Goal: Book appointment/travel/reservation

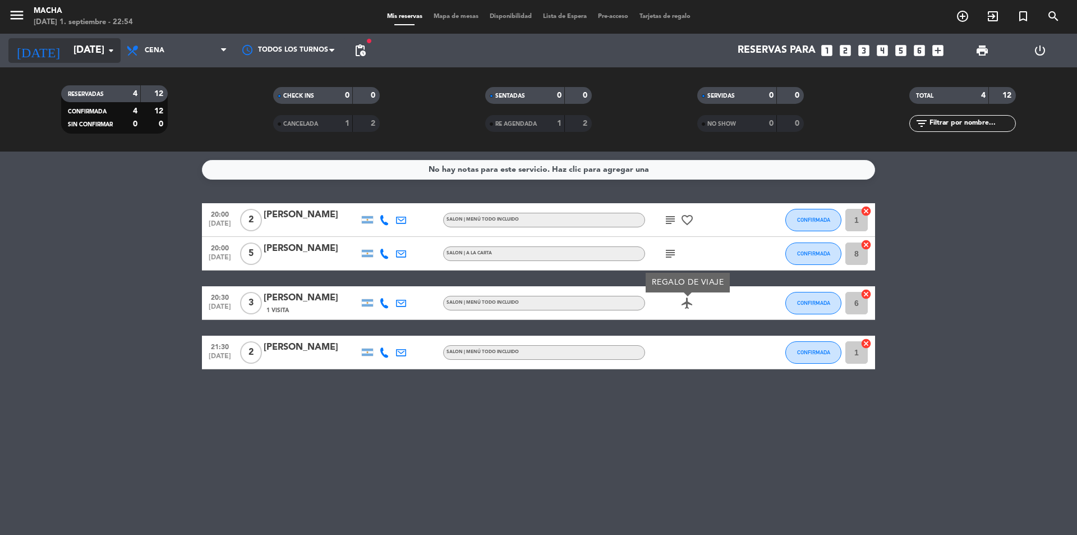
click at [113, 54] on icon "arrow_drop_down" at bounding box center [110, 50] width 13 height 13
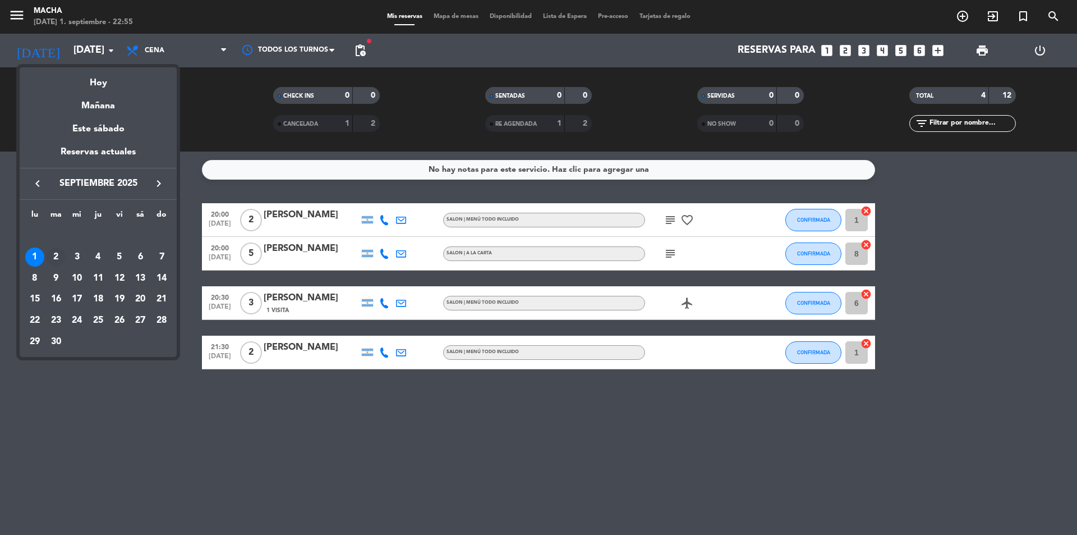
click at [54, 251] on div "2" at bounding box center [56, 256] width 19 height 19
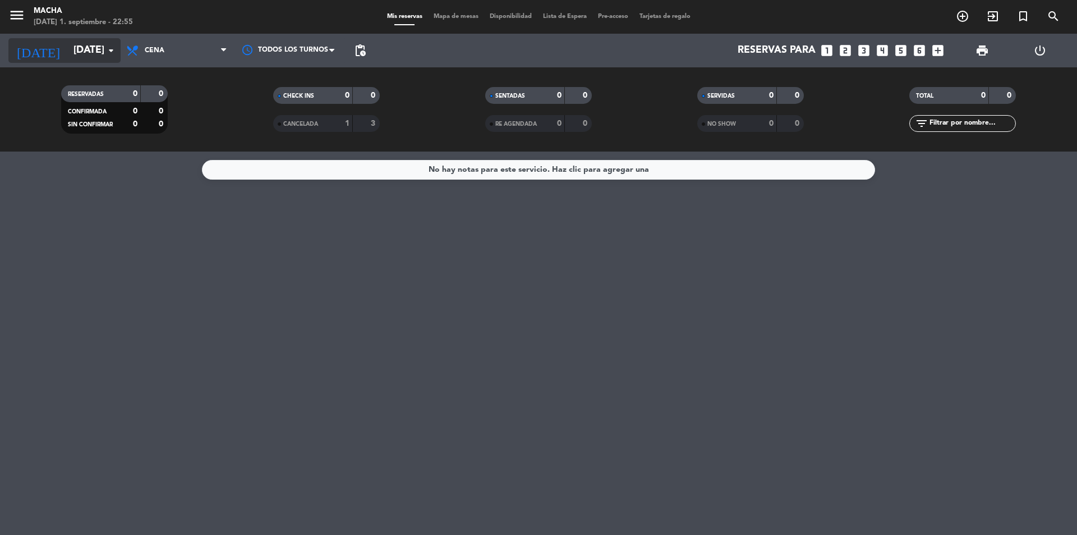
click at [96, 45] on input "[DATE]" at bounding box center [133, 50] width 130 height 22
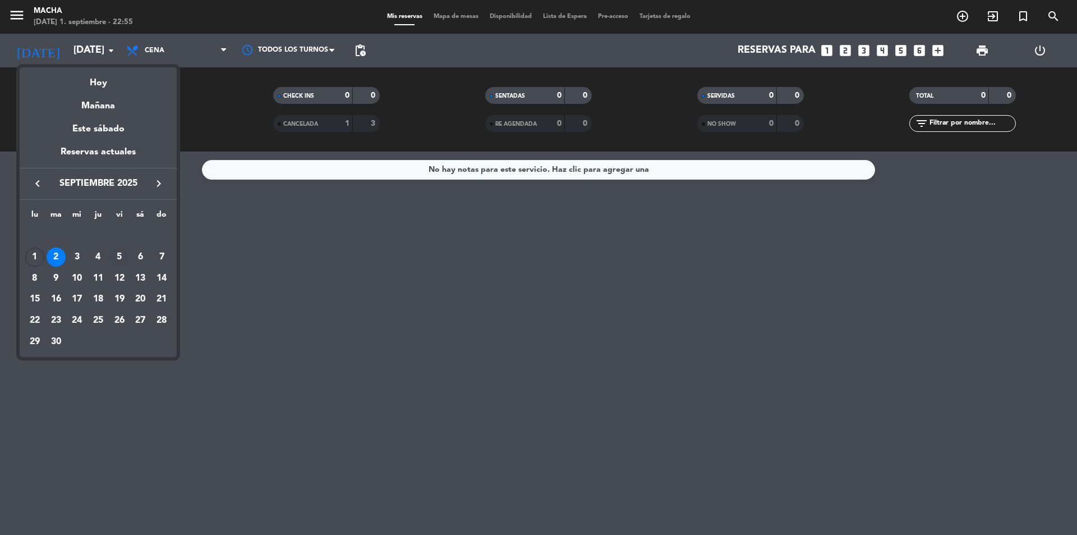
click at [112, 255] on div "5" at bounding box center [119, 256] width 19 height 19
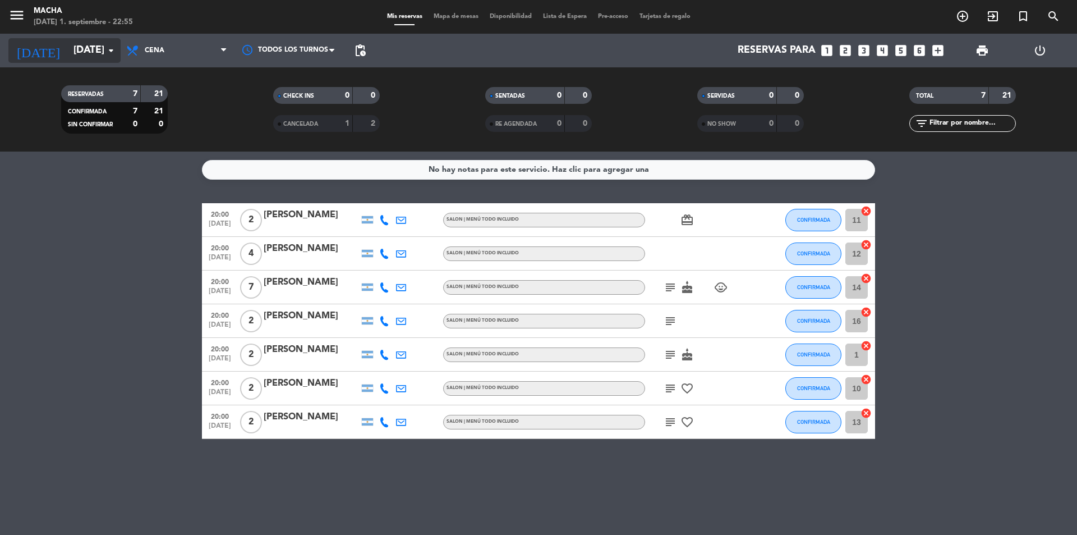
click at [108, 53] on icon "arrow_drop_down" at bounding box center [110, 50] width 13 height 13
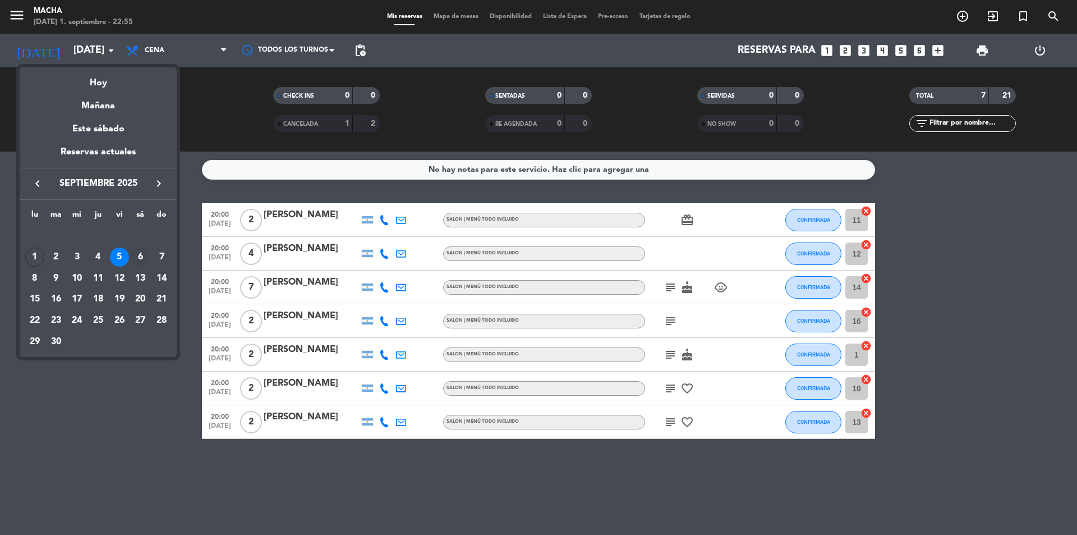
click at [142, 260] on div "6" at bounding box center [140, 256] width 19 height 19
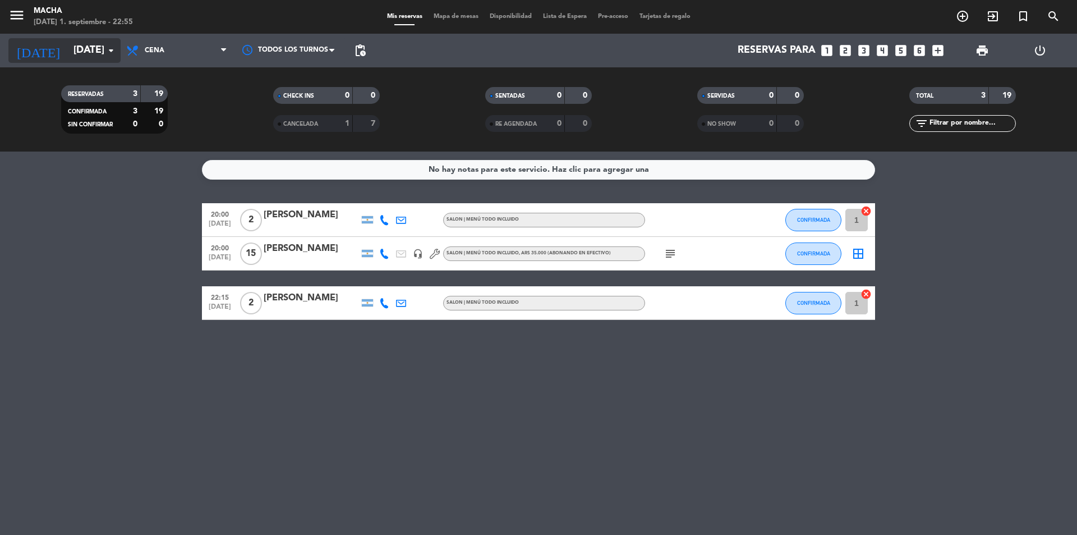
click at [111, 52] on icon "arrow_drop_down" at bounding box center [110, 50] width 13 height 13
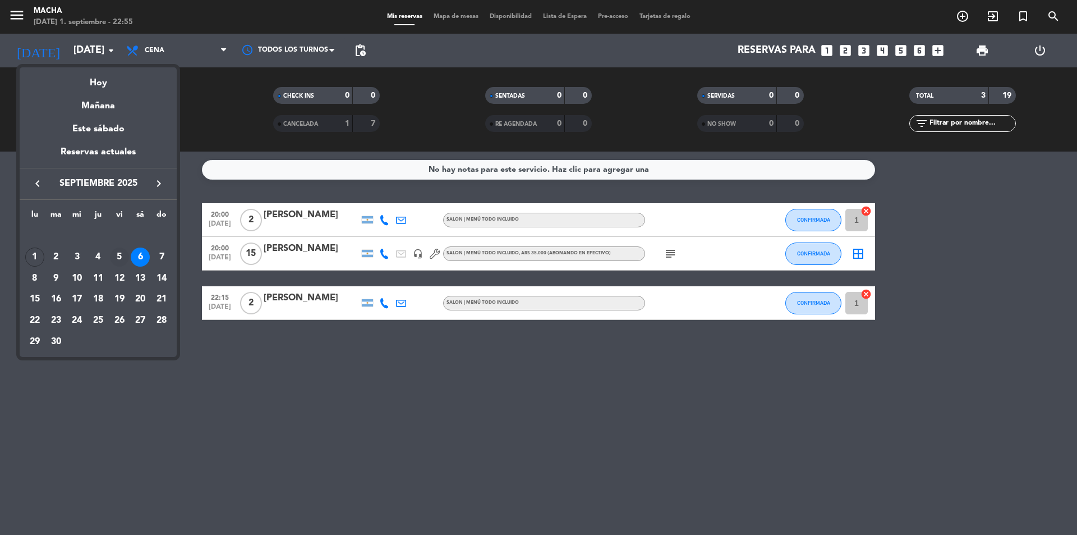
click at [122, 262] on div "5" at bounding box center [119, 256] width 19 height 19
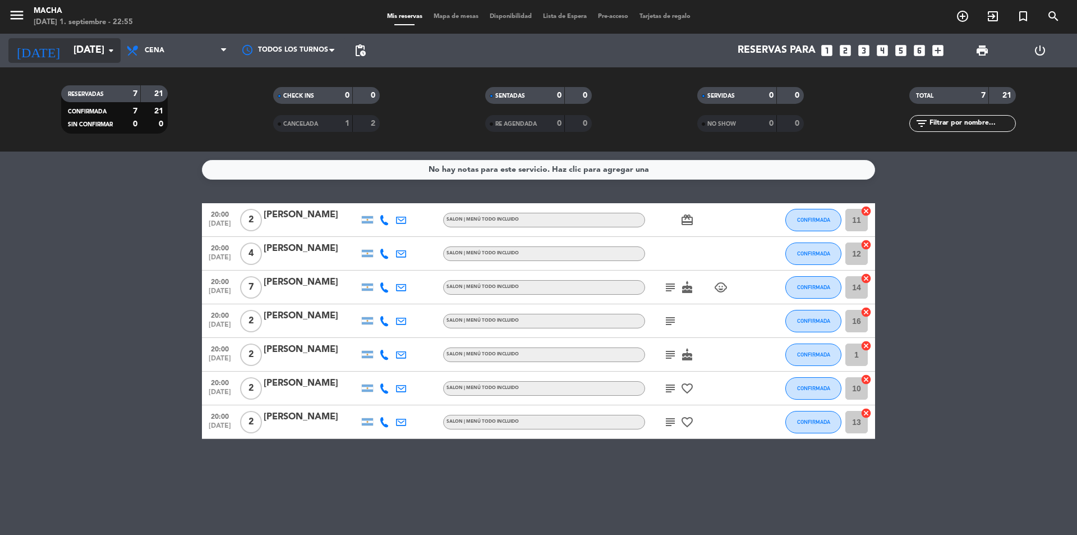
click at [106, 50] on icon "arrow_drop_down" at bounding box center [110, 50] width 13 height 13
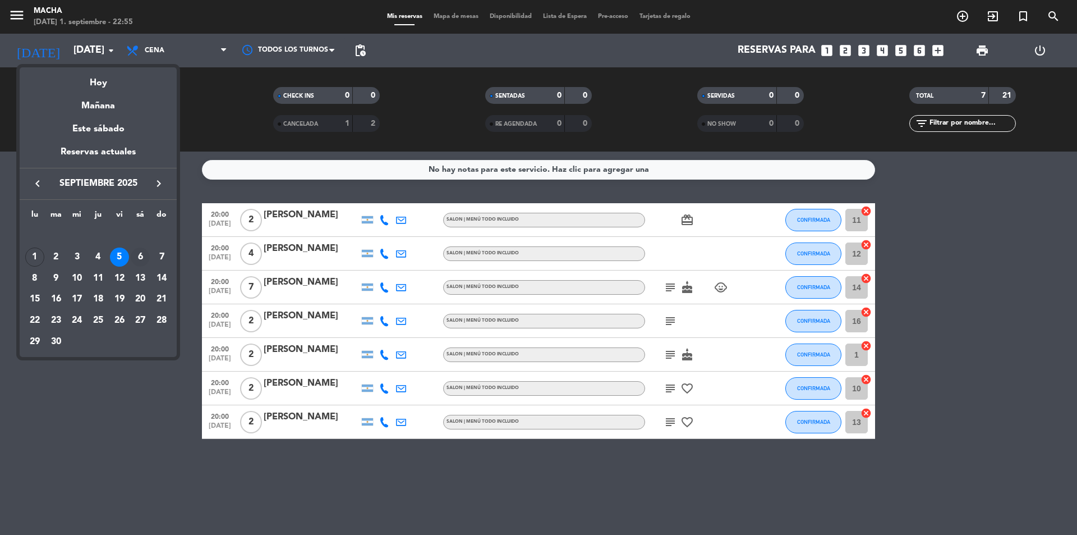
click at [138, 254] on div "6" at bounding box center [140, 256] width 19 height 19
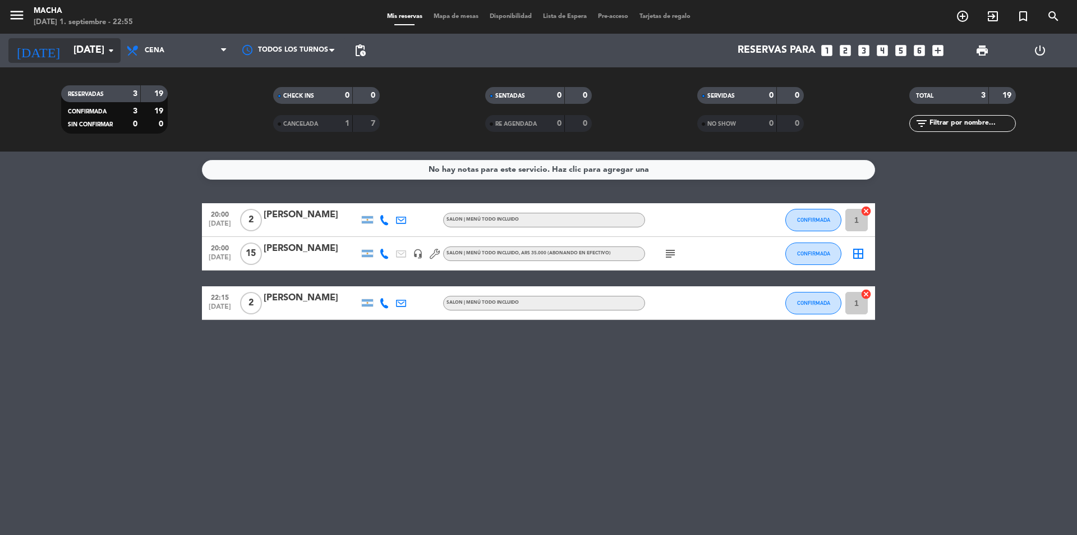
click at [111, 50] on icon "arrow_drop_down" at bounding box center [110, 50] width 13 height 13
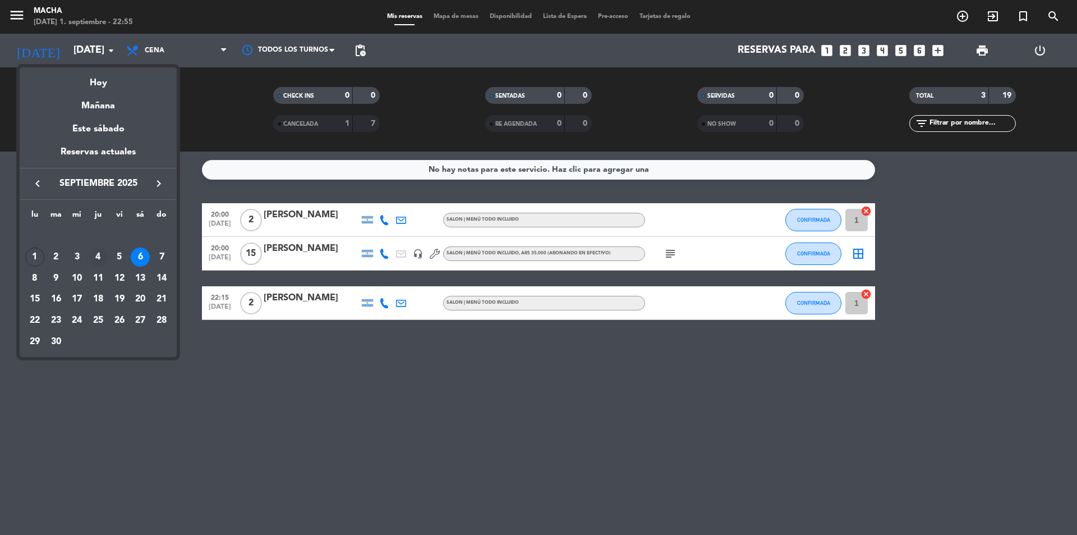
click at [99, 256] on div "4" at bounding box center [98, 256] width 19 height 19
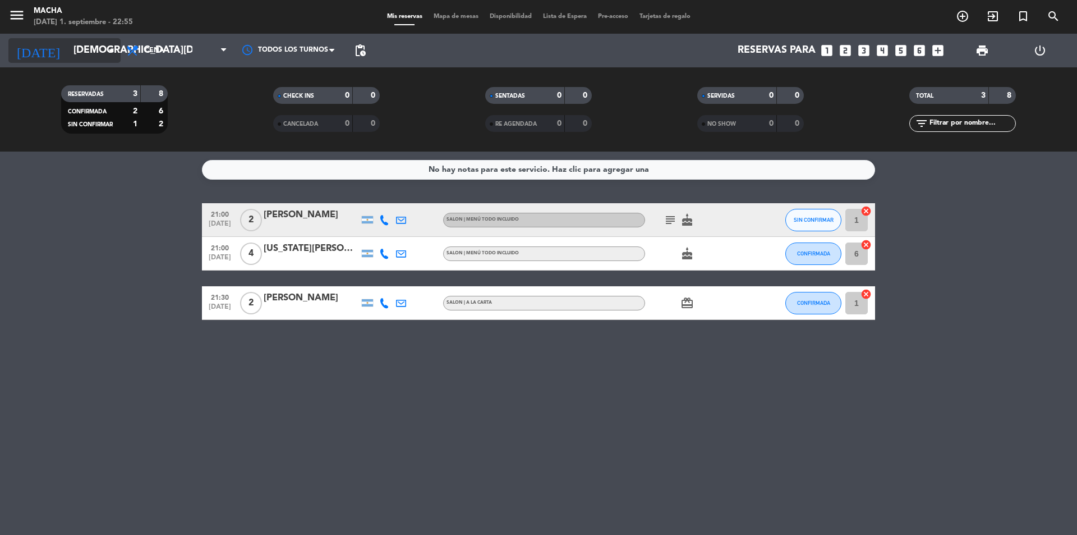
click at [104, 48] on input "[DEMOGRAPHIC_DATA][DATE]" at bounding box center [133, 50] width 130 height 22
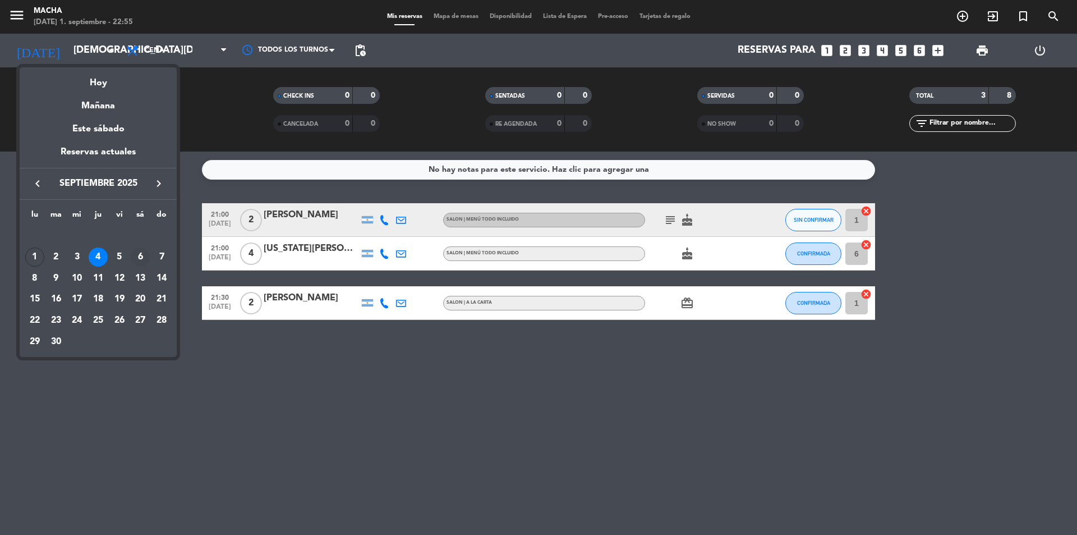
click at [140, 254] on div "6" at bounding box center [140, 256] width 19 height 19
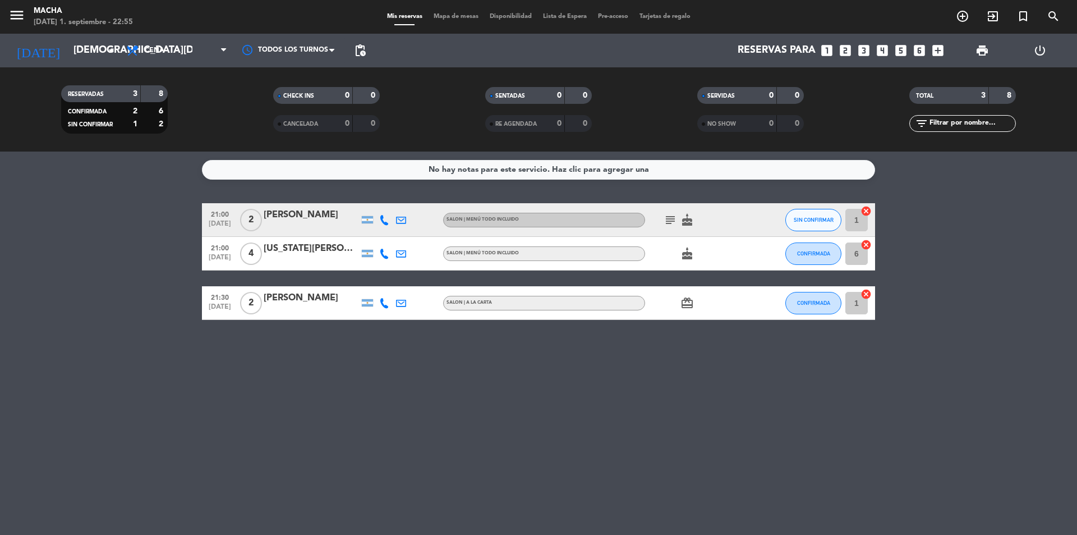
type input "[DATE]"
